Goal: Information Seeking & Learning: Find specific page/section

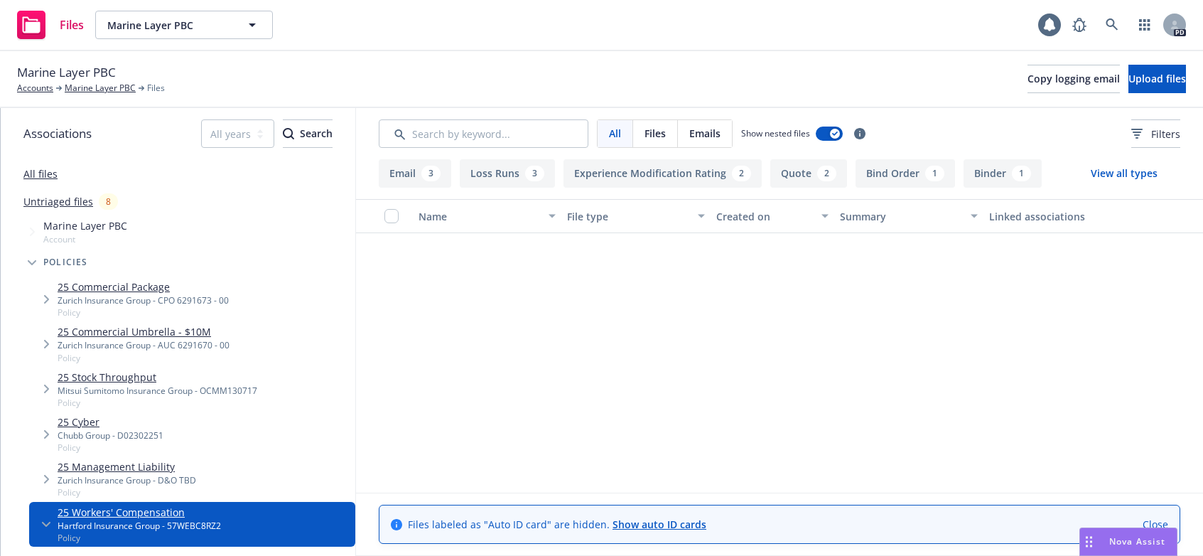
scroll to position [610, 0]
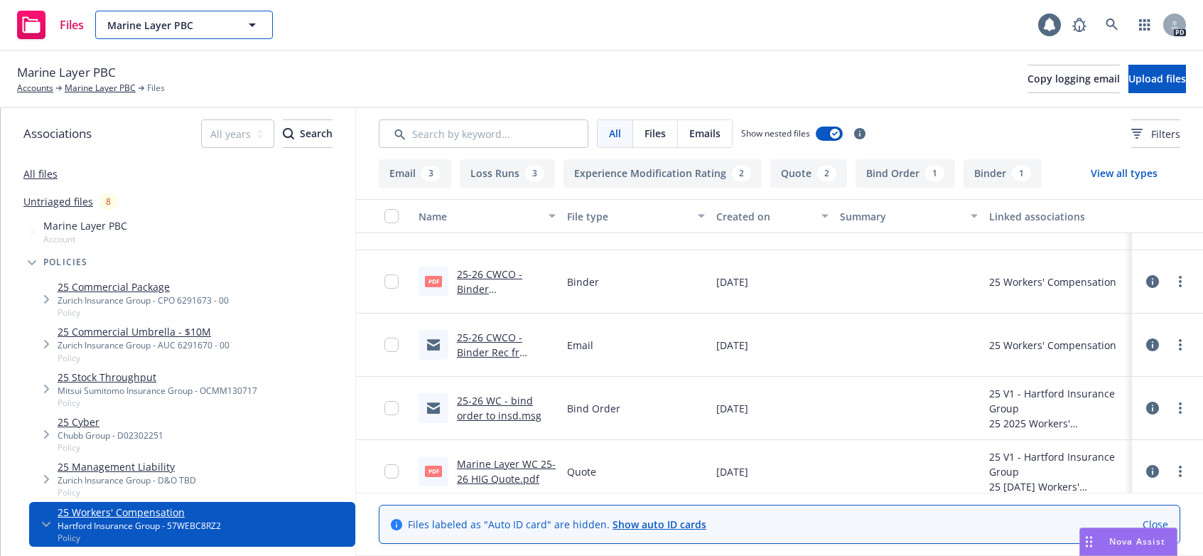
click at [252, 23] on icon "button" at bounding box center [252, 25] width 7 height 4
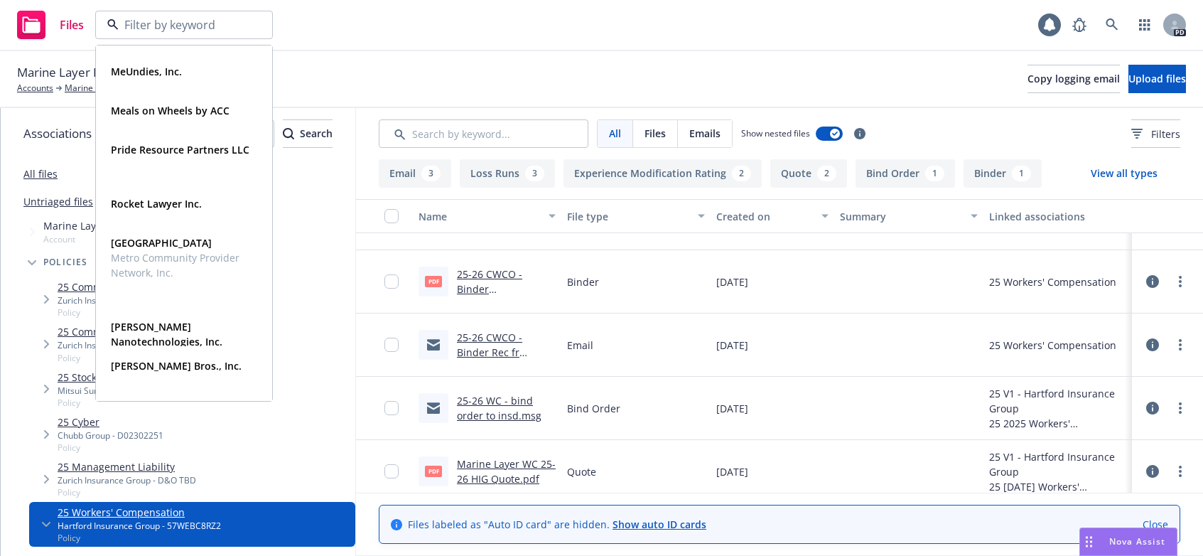
scroll to position [791, 0]
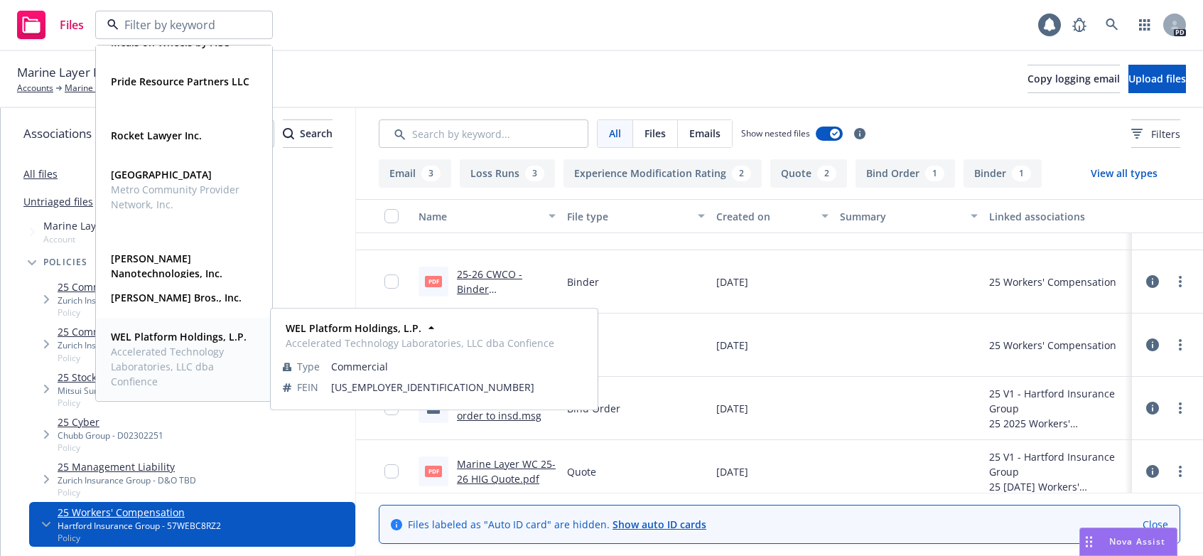
click at [149, 353] on span "Accelerated Technology Laboratories, LLC dba Confience" at bounding box center [183, 366] width 144 height 45
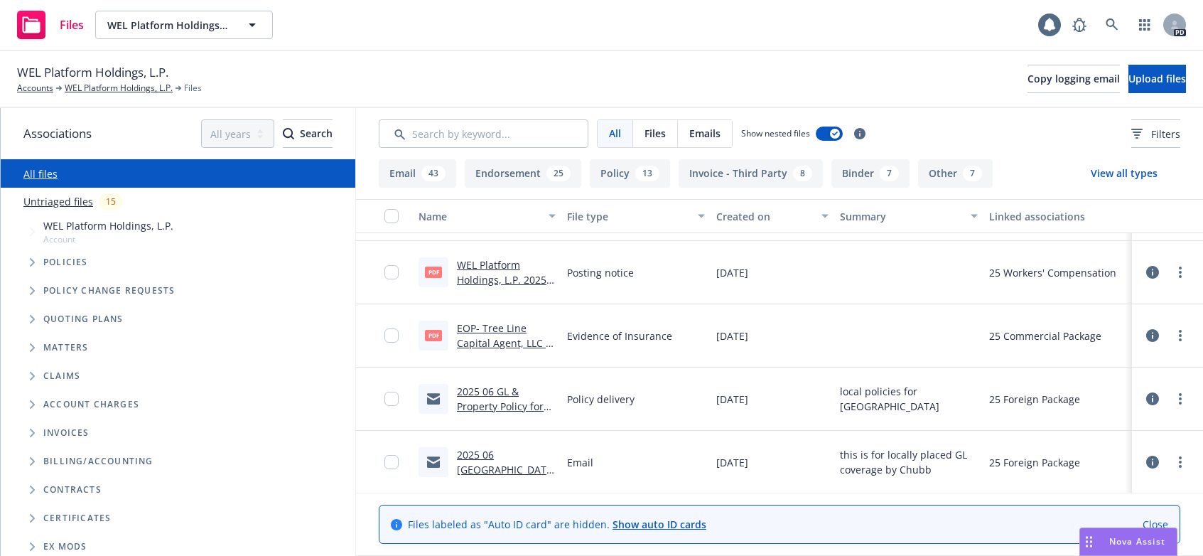
scroll to position [683, 0]
click at [510, 391] on link "2025 06 GL & Property Policy for [GEOGRAPHIC_DATA]" at bounding box center [505, 411] width 96 height 58
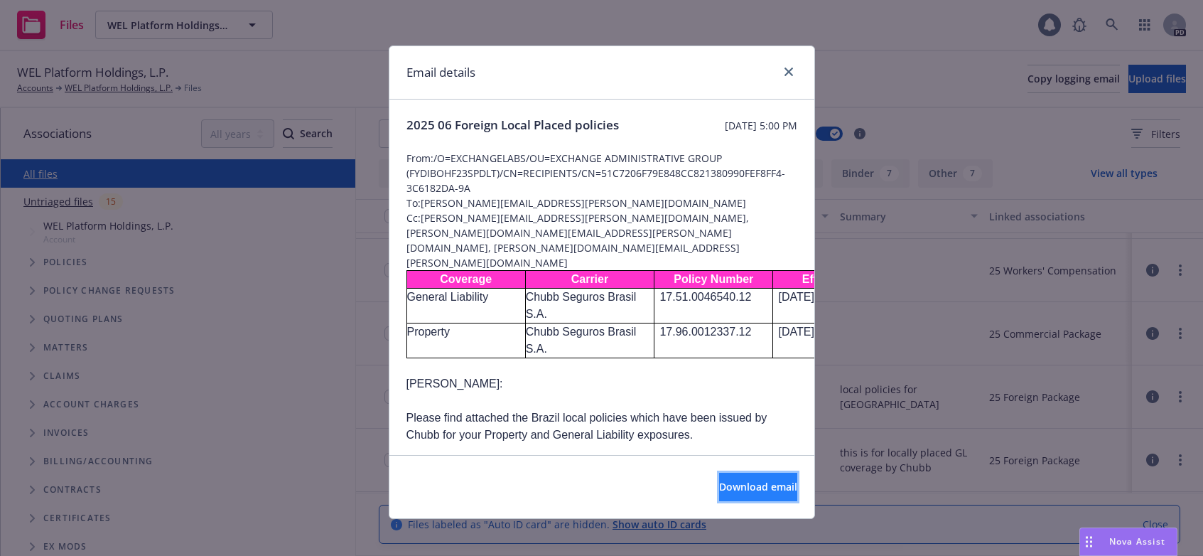
click at [719, 484] on span "Download email" at bounding box center [758, 486] width 78 height 13
click at [780, 72] on link "close" at bounding box center [788, 71] width 17 height 17
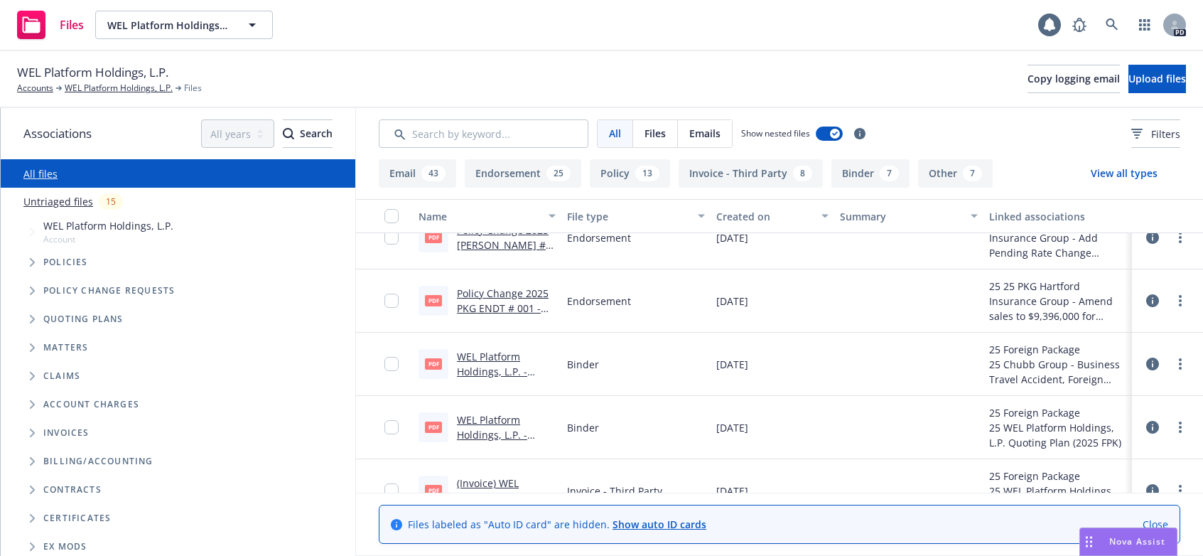
scroll to position [1643, 0]
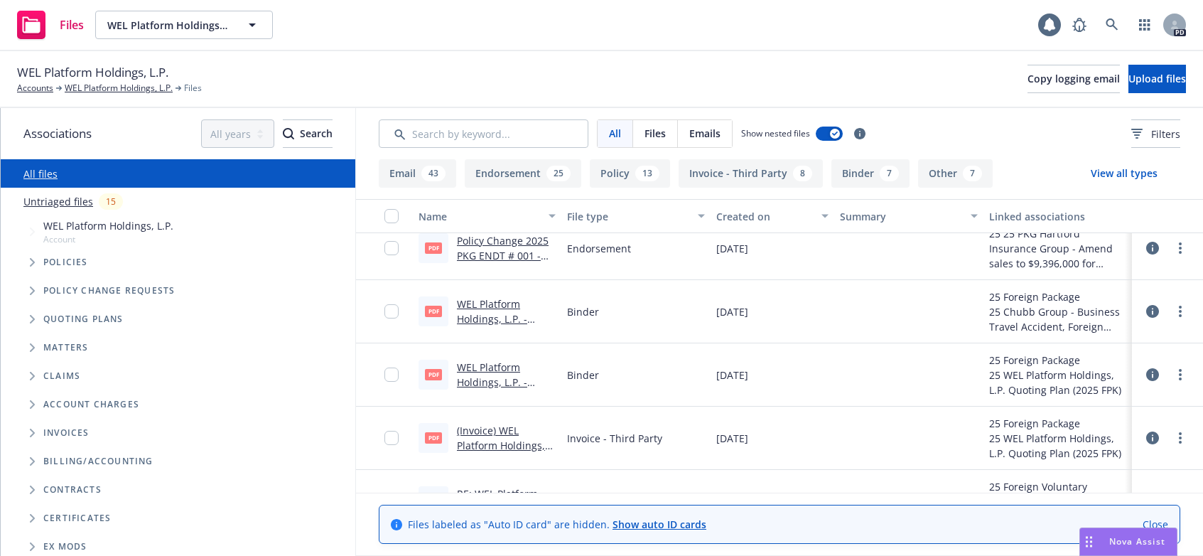
click at [33, 258] on icon "Tree Example" at bounding box center [33, 262] width 6 height 9
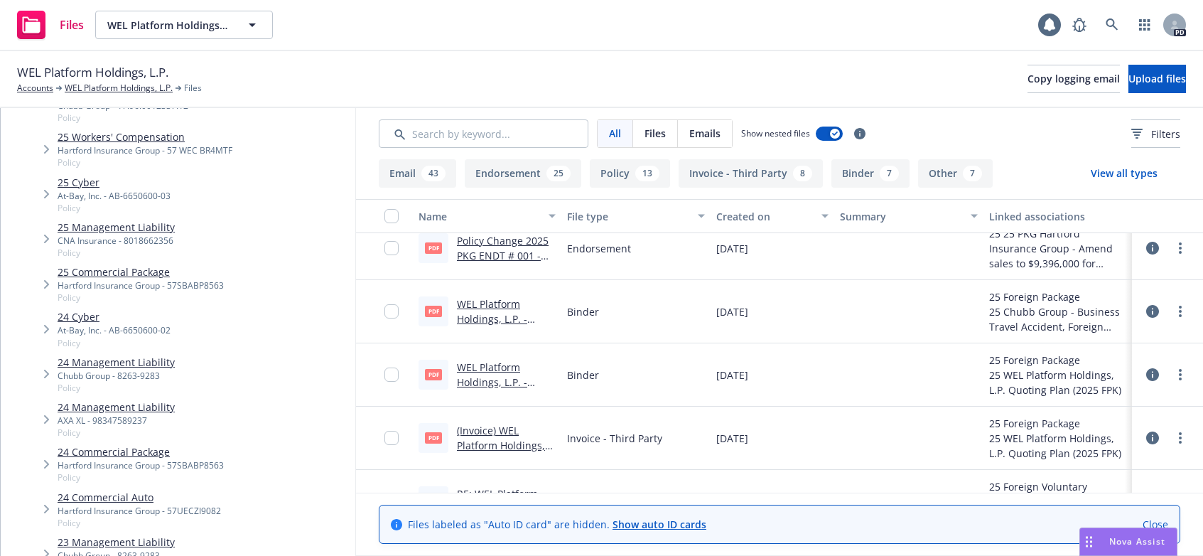
scroll to position [355, 0]
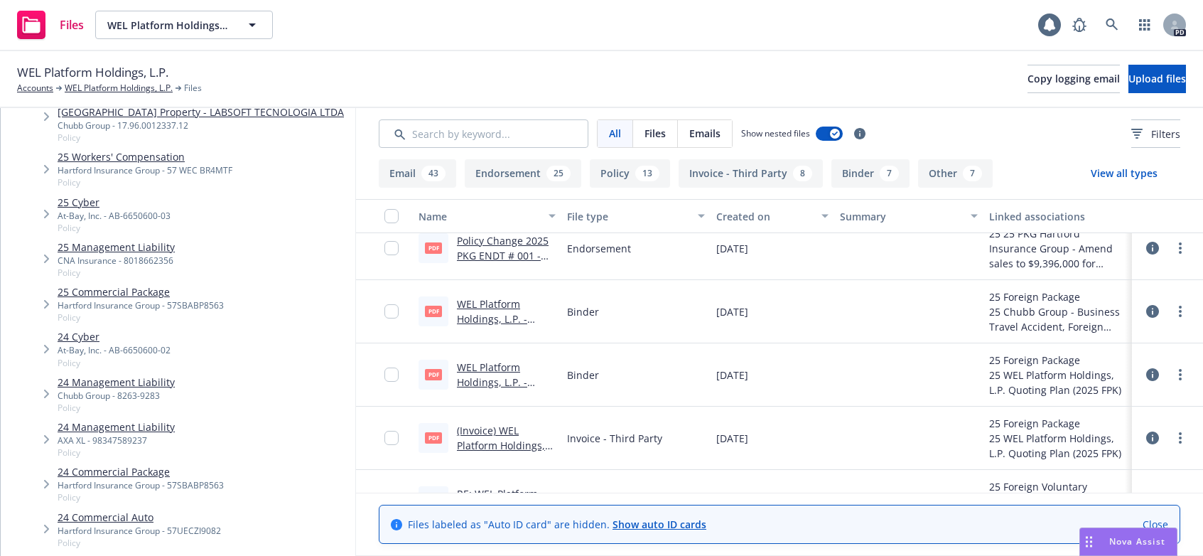
click at [82, 299] on div "Hartford Insurance Group - 57SBABP8563" at bounding box center [141, 305] width 166 height 12
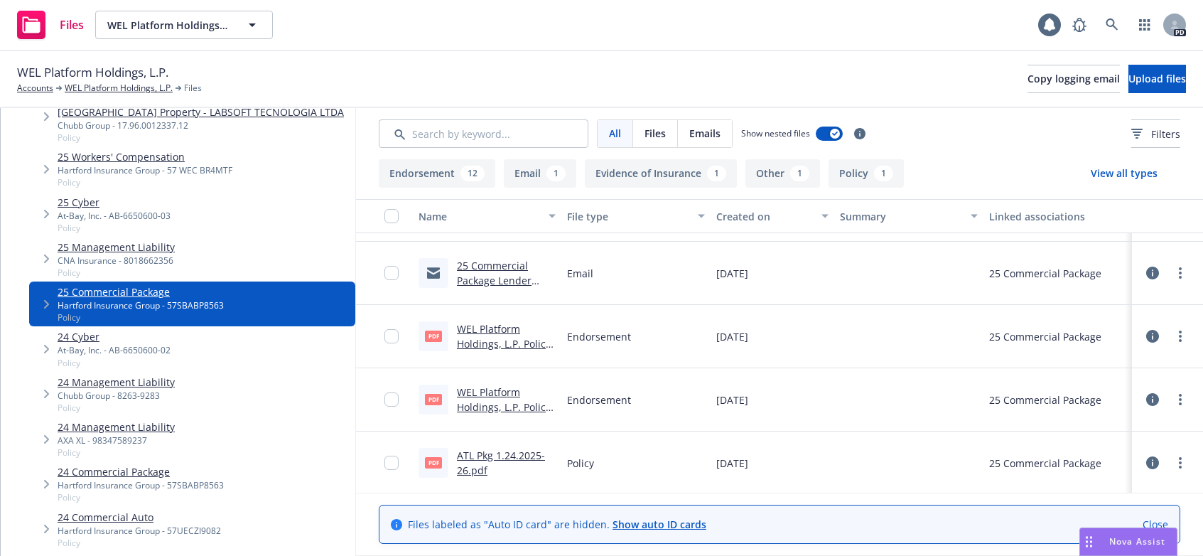
scroll to position [745, 0]
click at [471, 453] on link "ATL Pkg 1.24.2025-26.pdf" at bounding box center [501, 460] width 88 height 28
click at [472, 456] on link "ATL Pkg 1.24.2025-26.pdf" at bounding box center [501, 460] width 88 height 28
click at [254, 26] on icon "button" at bounding box center [252, 24] width 17 height 17
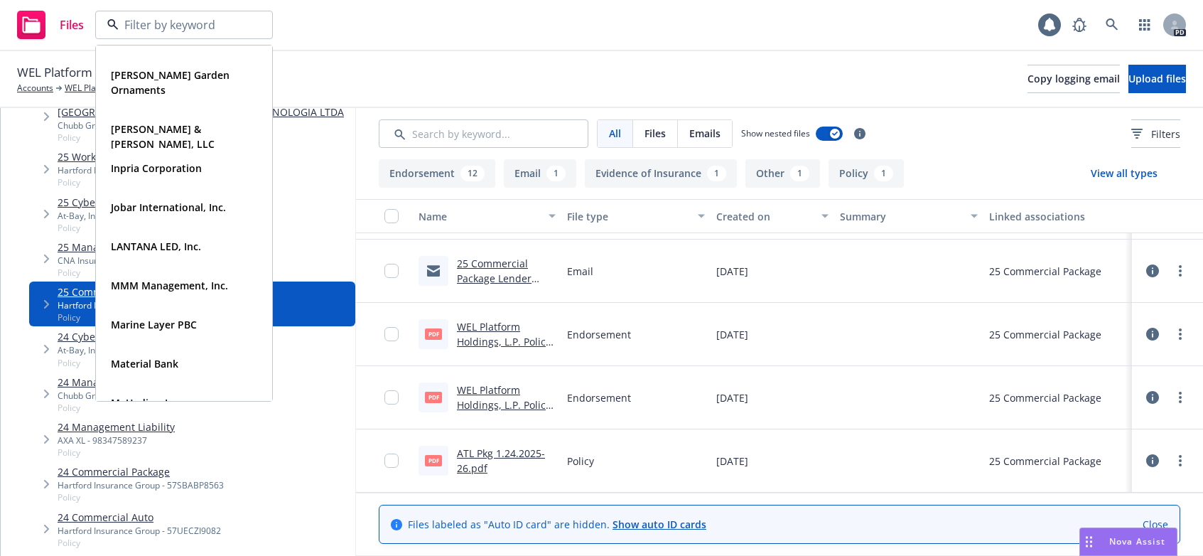
scroll to position [425, 0]
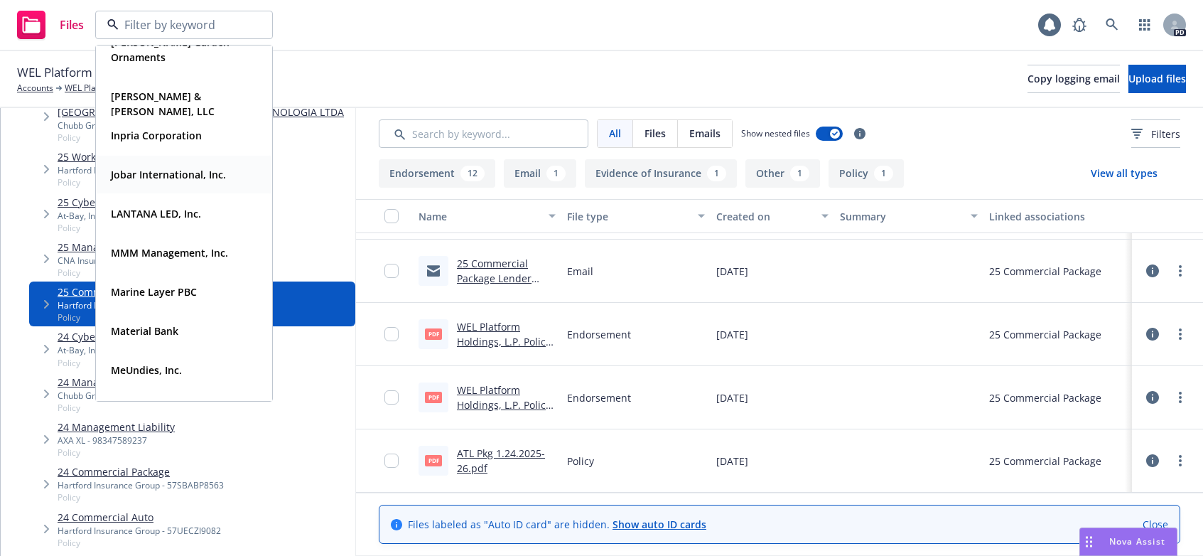
click at [131, 173] on strong "Jobar International, Inc." at bounding box center [168, 174] width 115 height 13
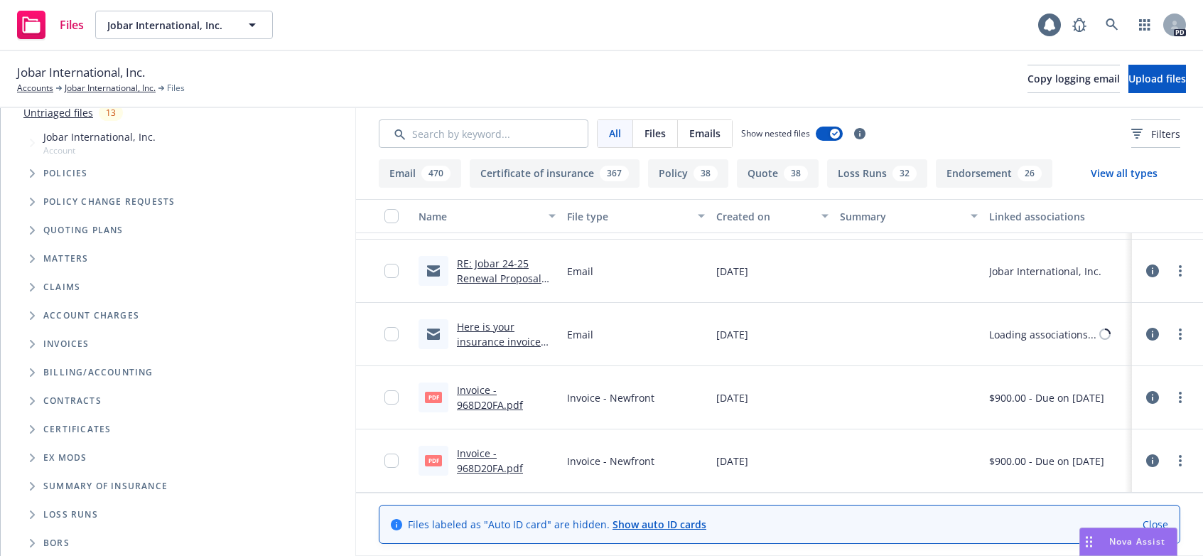
scroll to position [90, 0]
click at [454, 141] on input "Search by keyword..." at bounding box center [484, 133] width 210 height 28
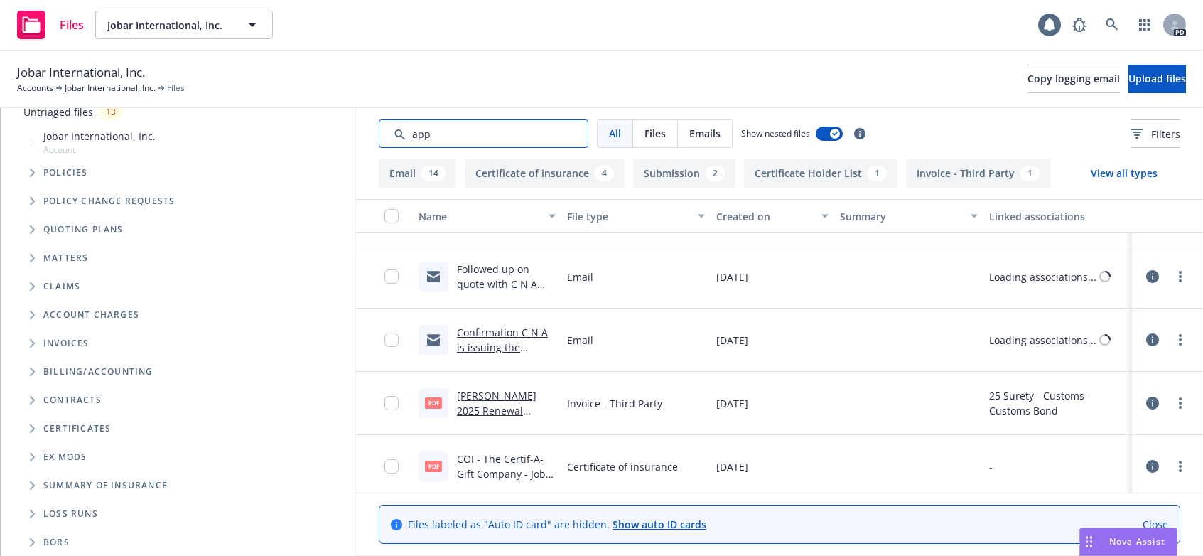
type input "apps"
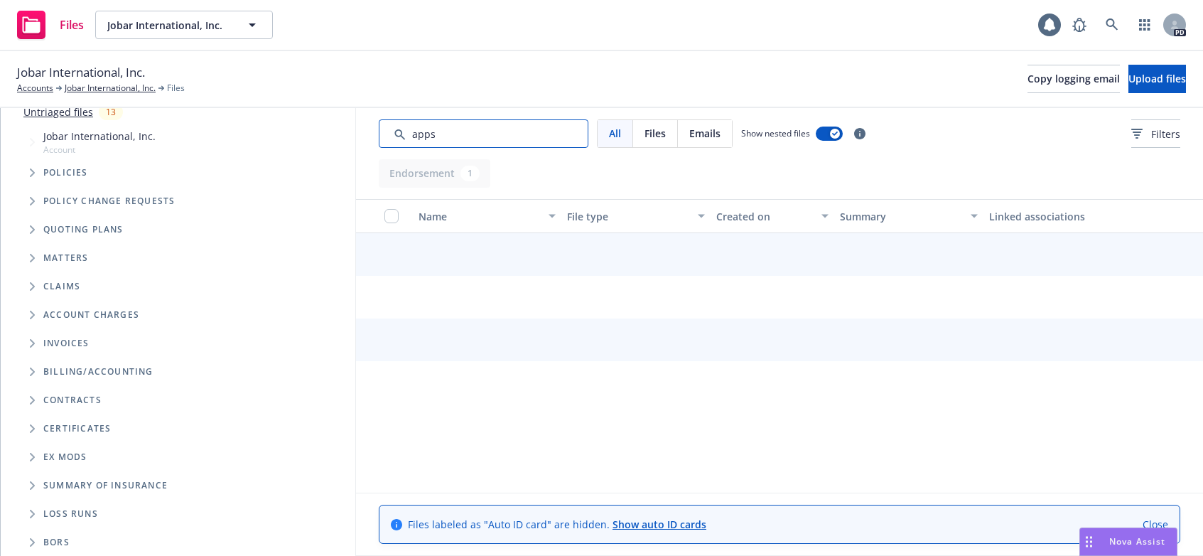
scroll to position [0, 0]
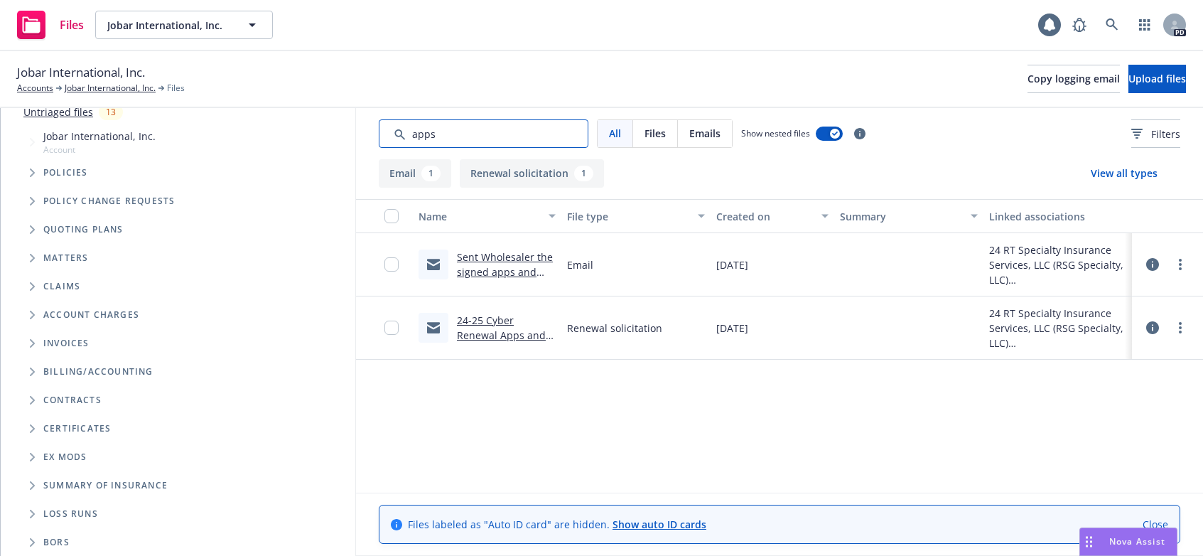
click at [453, 134] on input "Search by keyword..." at bounding box center [484, 133] width 210 height 28
drag, startPoint x: 454, startPoint y: 131, endPoint x: 410, endPoint y: 131, distance: 44.0
click at [410, 131] on input "Search by keyword..." at bounding box center [484, 133] width 210 height 28
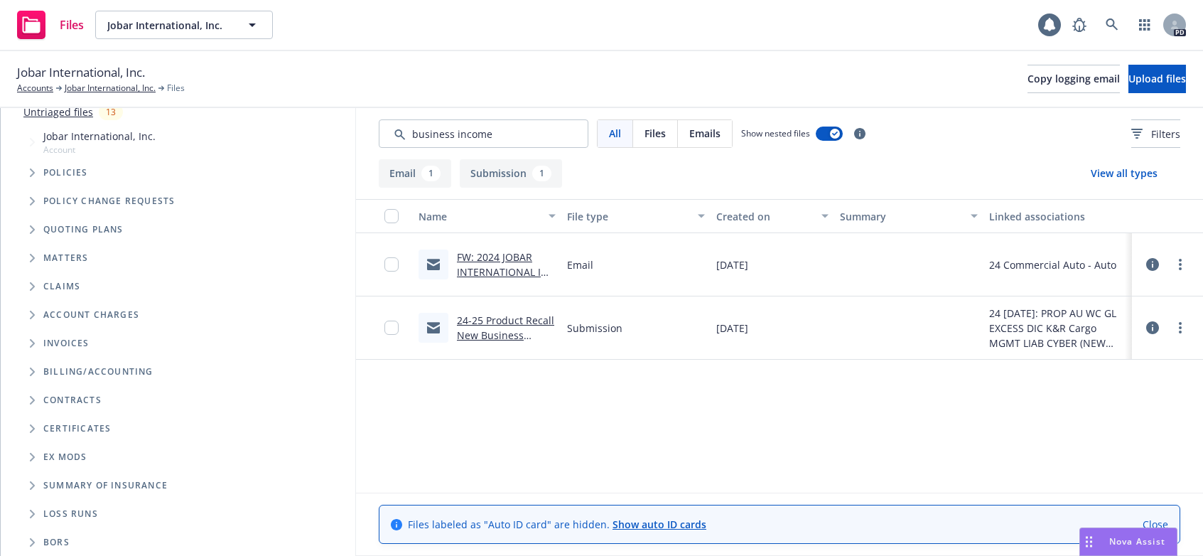
click at [502, 318] on link "24-25 Product Recall New Business Submission to [GEOGRAPHIC_DATA] .msg" at bounding box center [505, 349] width 97 height 73
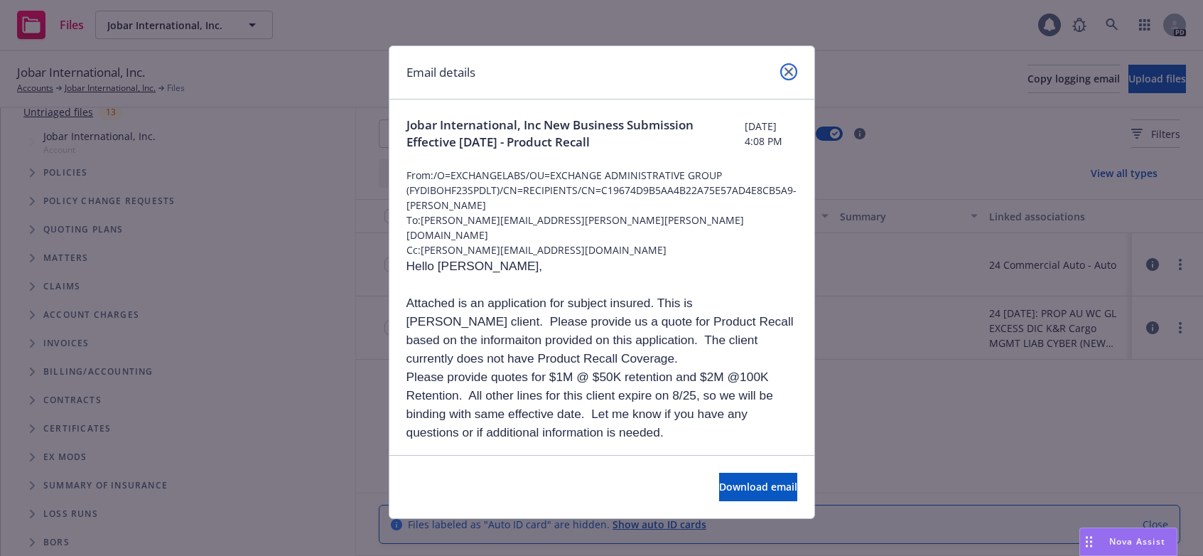
click at [780, 73] on link "close" at bounding box center [788, 71] width 17 height 17
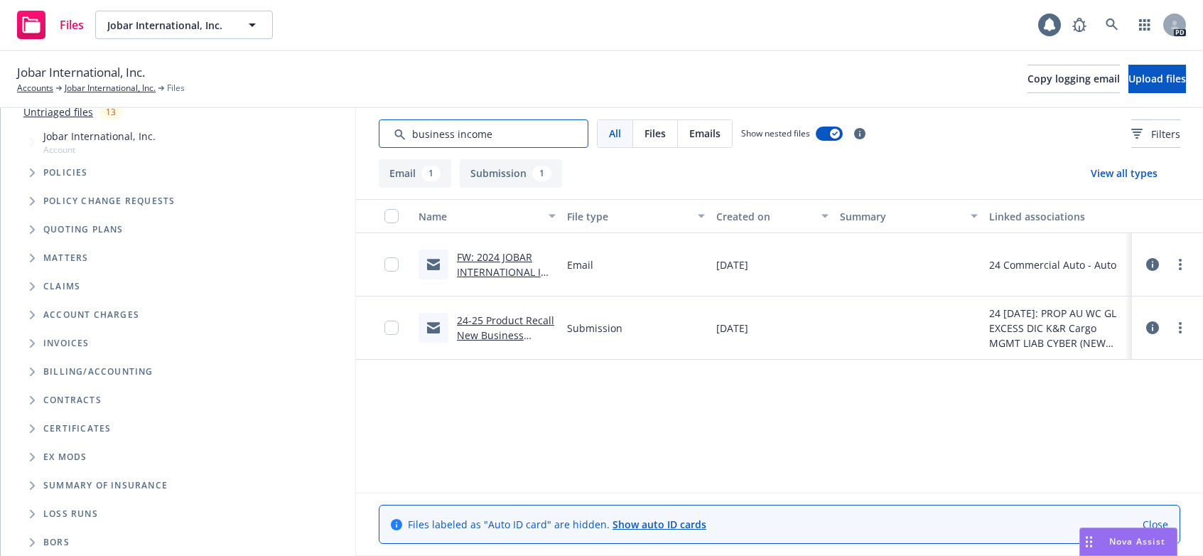
drag, startPoint x: 503, startPoint y: 134, endPoint x: 409, endPoint y: 134, distance: 93.8
click at [409, 134] on input "Search by keyword..." at bounding box center [484, 133] width 210 height 28
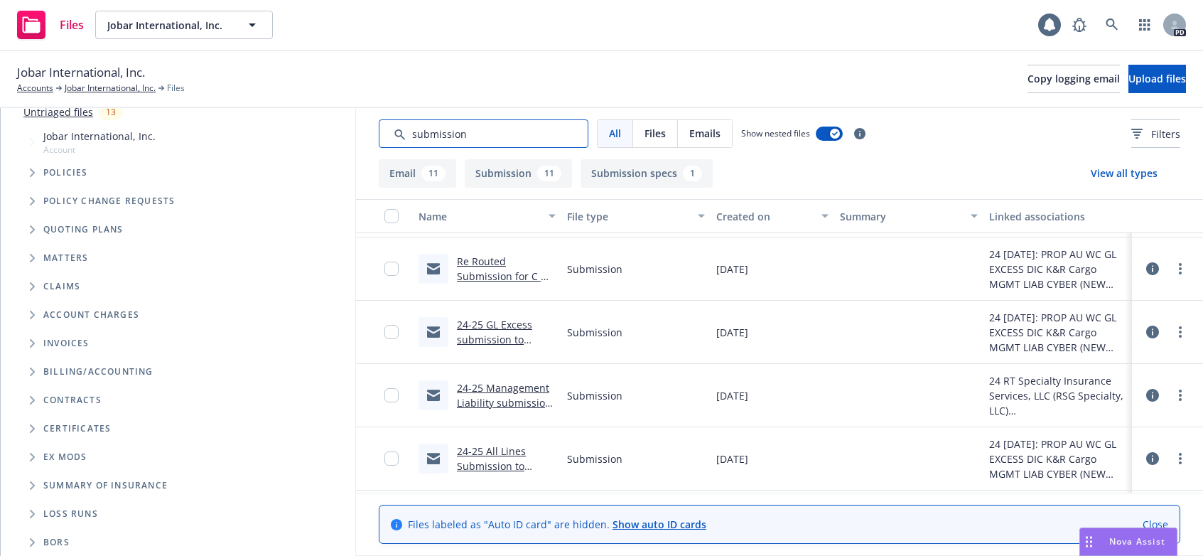
scroll to position [176, 0]
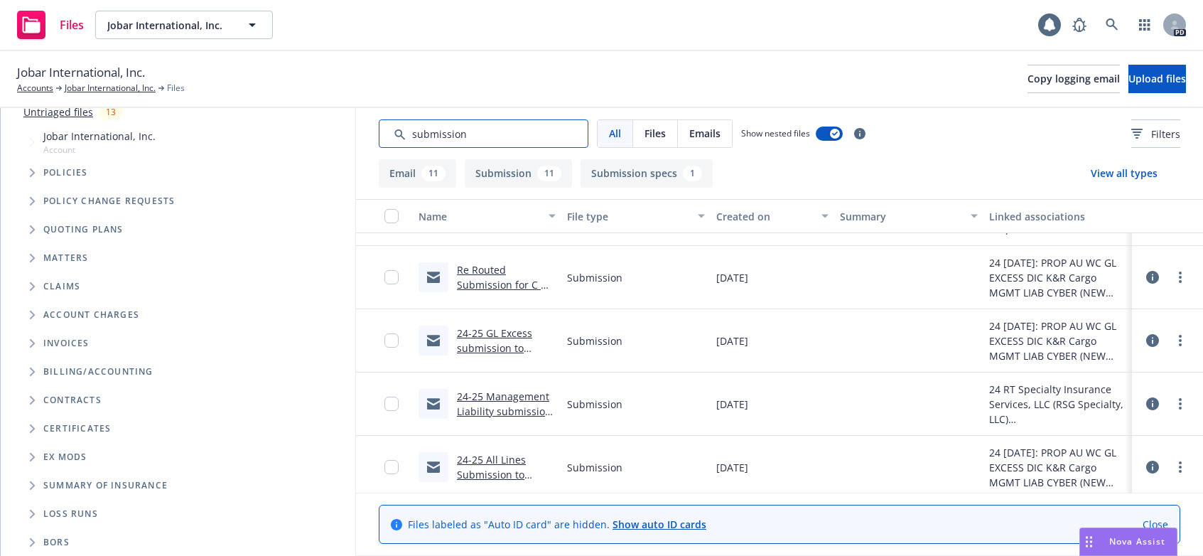
type input "submission"
click at [496, 463] on link "24-25 All Lines Submission to Travelers .msg" at bounding box center [492, 474] width 70 height 43
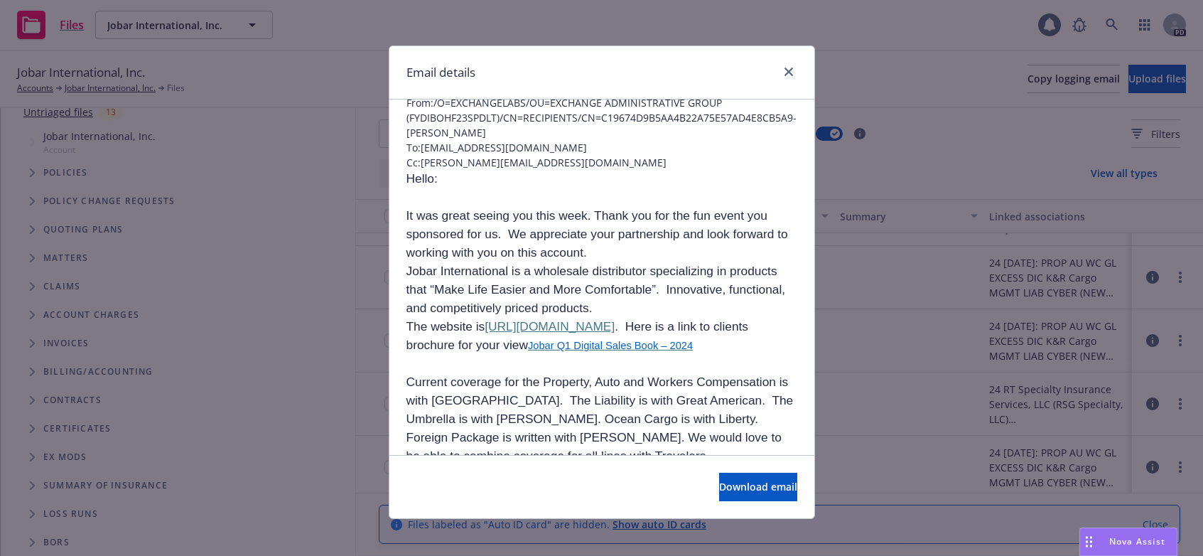
scroll to position [0, 0]
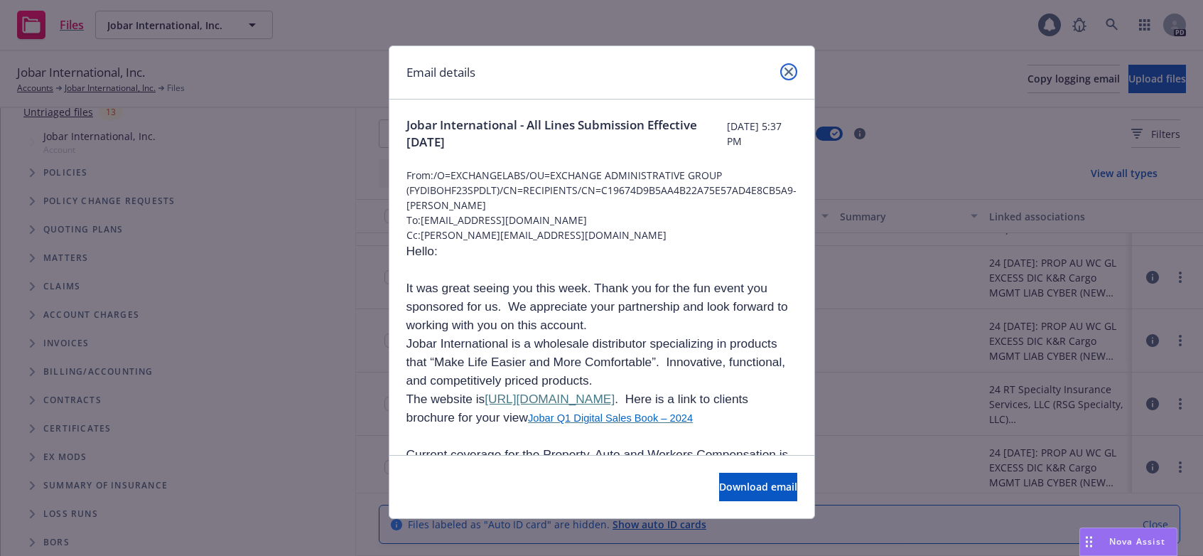
click at [784, 70] on icon "close" at bounding box center [788, 71] width 9 height 9
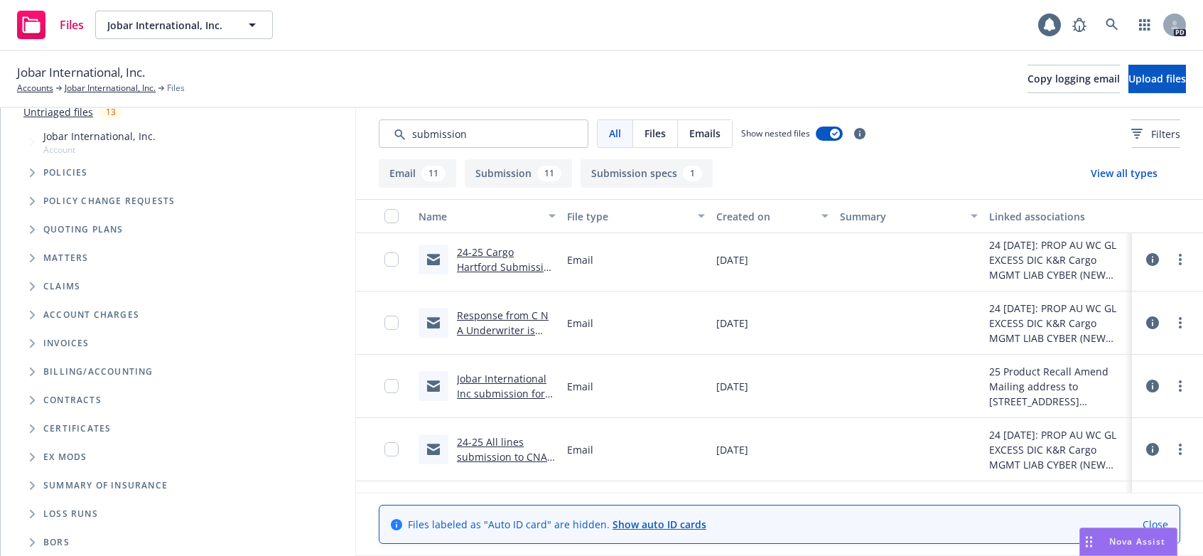
scroll to position [1183, 0]
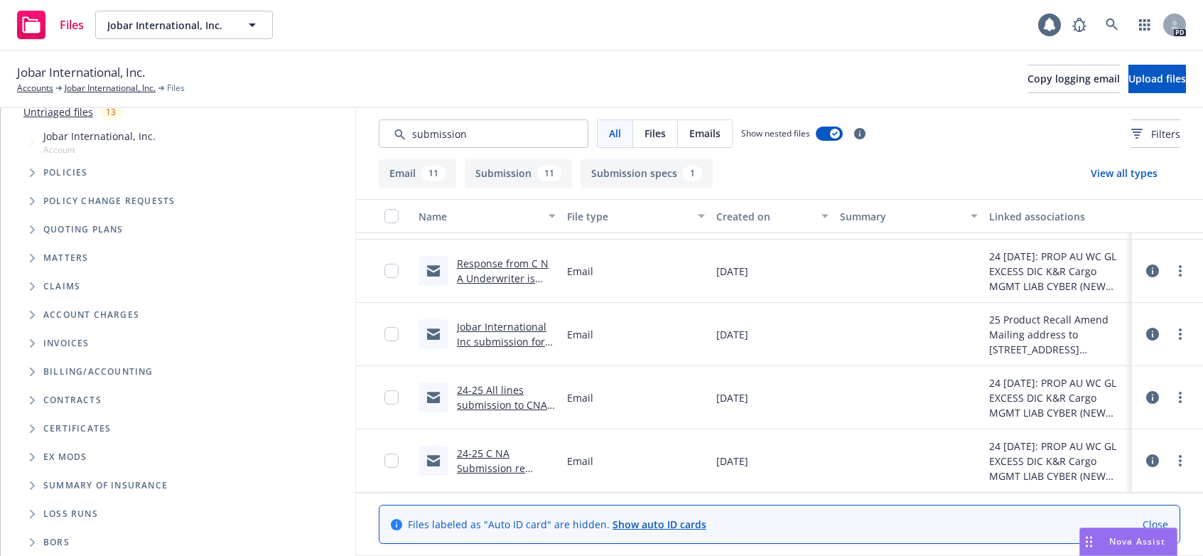
click at [472, 454] on link "24-25 C NA Submission re routed to new underwriter [PERSON_NAME] <[PERSON_NAME]…" at bounding box center [502, 520] width 90 height 148
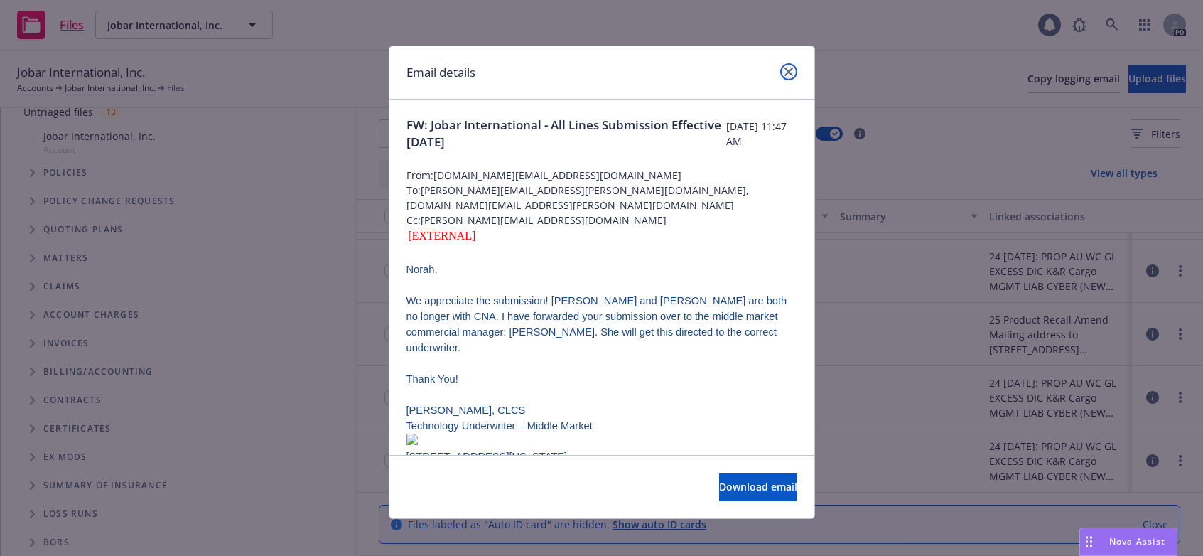
click at [786, 68] on icon "close" at bounding box center [788, 71] width 9 height 9
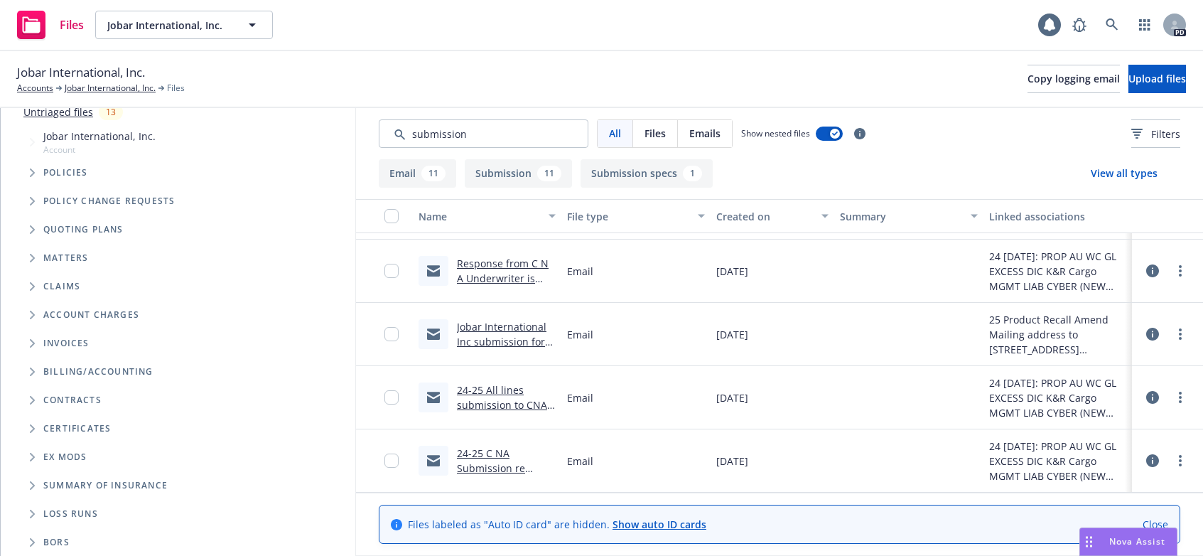
click at [481, 268] on link "Response from C N A Underwriter is reviewing submission .msg" at bounding box center [503, 285] width 92 height 58
